Goal: Task Accomplishment & Management: Use online tool/utility

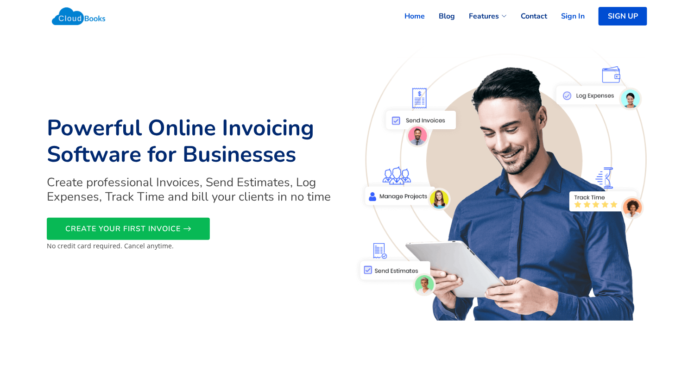
click at [576, 15] on link "Sign In" at bounding box center [566, 16] width 38 height 20
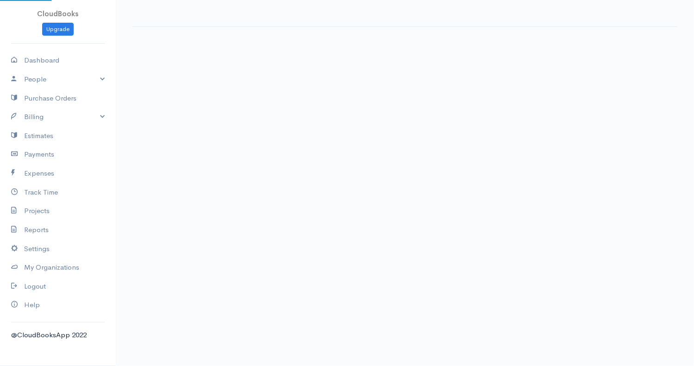
select select "90"
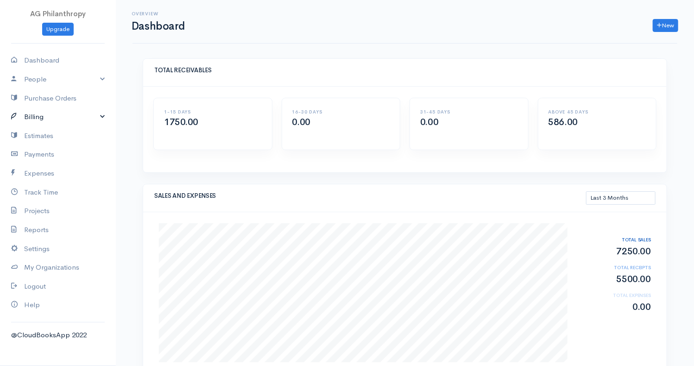
click at [38, 110] on link "Billing" at bounding box center [58, 116] width 116 height 19
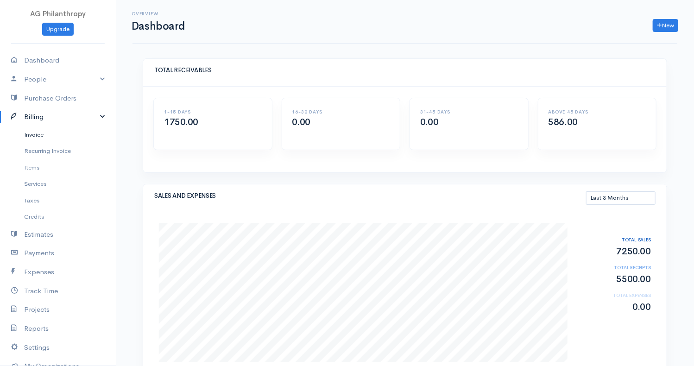
click at [36, 138] on link "Invoice" at bounding box center [58, 134] width 116 height 17
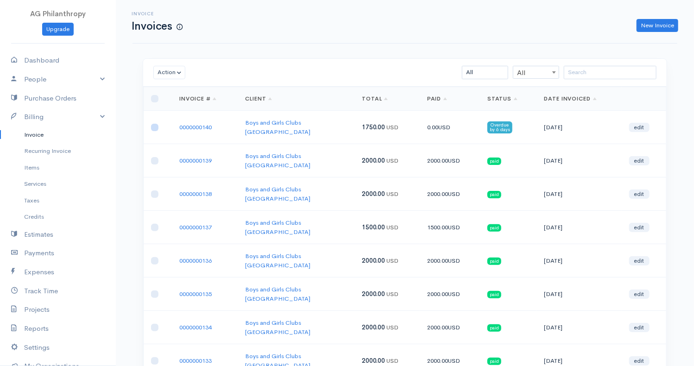
click at [157, 125] on input "checkbox" at bounding box center [154, 127] width 7 height 7
checkbox input "true"
click at [274, 128] on td "Boys and Girls Clubs Weld County" at bounding box center [296, 127] width 117 height 33
click at [290, 120] on link "Boys and Girls Clubs Weld County" at bounding box center [277, 127] width 65 height 17
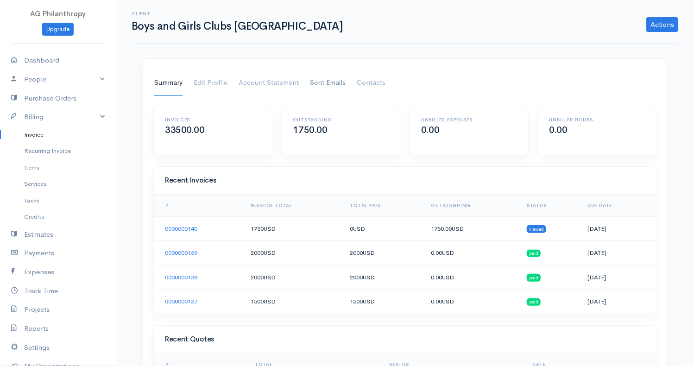
click at [323, 87] on link "Sent Emails" at bounding box center [328, 83] width 36 height 26
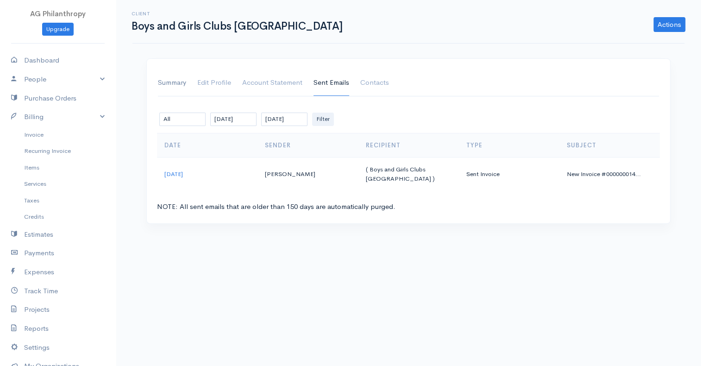
click at [176, 80] on link "Summary" at bounding box center [172, 83] width 28 height 26
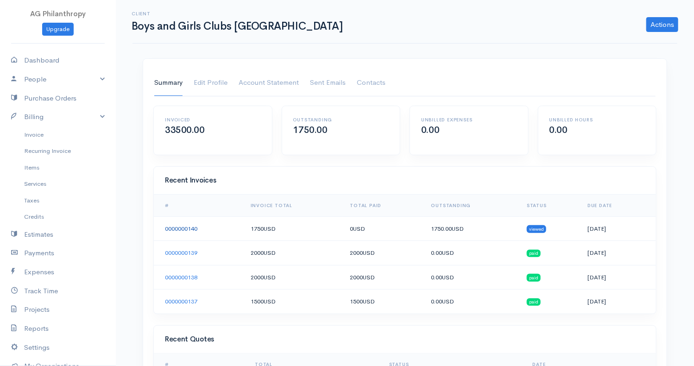
click at [185, 231] on link "0000000140" at bounding box center [181, 229] width 32 height 8
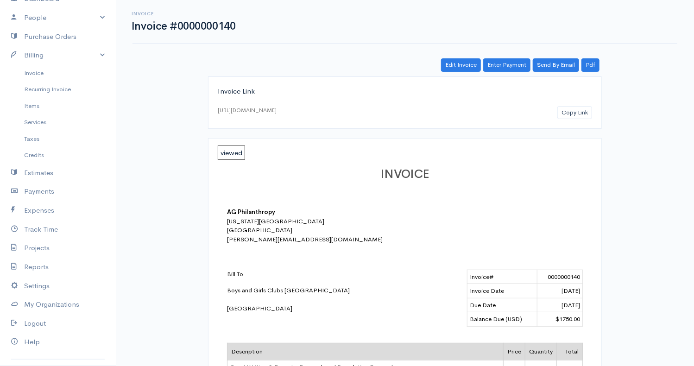
scroll to position [79, 0]
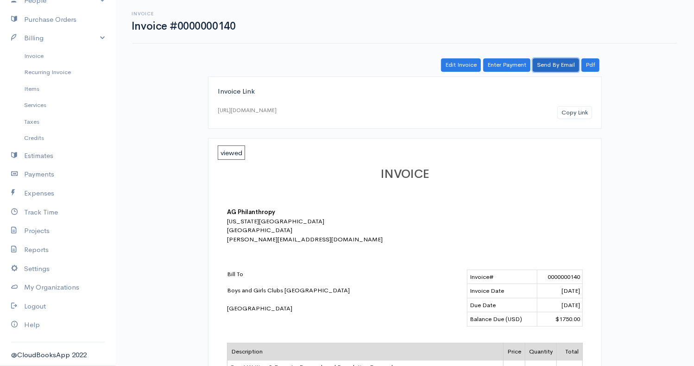
click at [573, 63] on link "Send By Email" at bounding box center [556, 64] width 46 height 13
